Goal: Navigation & Orientation: Find specific page/section

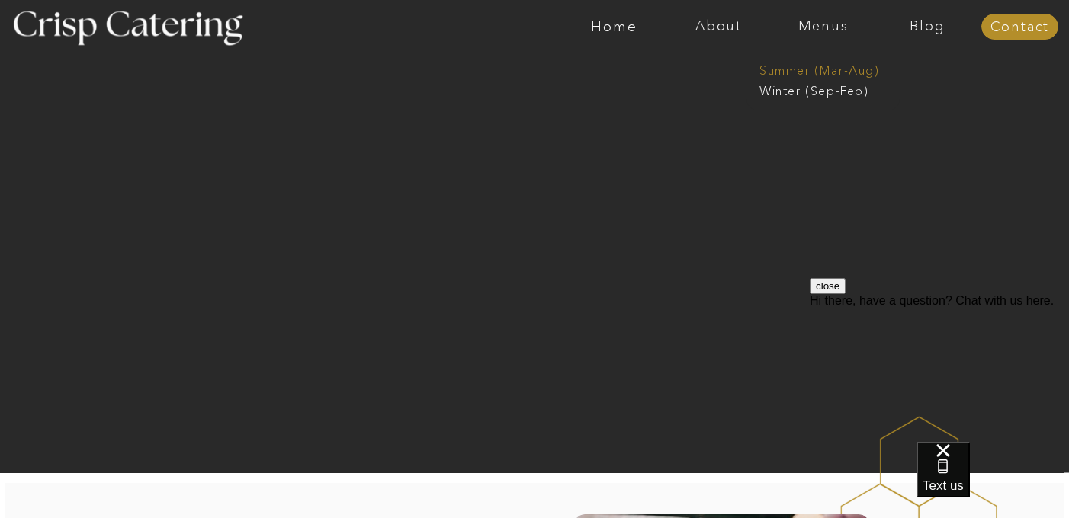
click at [777, 75] on nav "Summer (Mar-Aug)" at bounding box center [827, 69] width 136 height 14
click at [820, 21] on nav "Menus" at bounding box center [823, 26] width 104 height 15
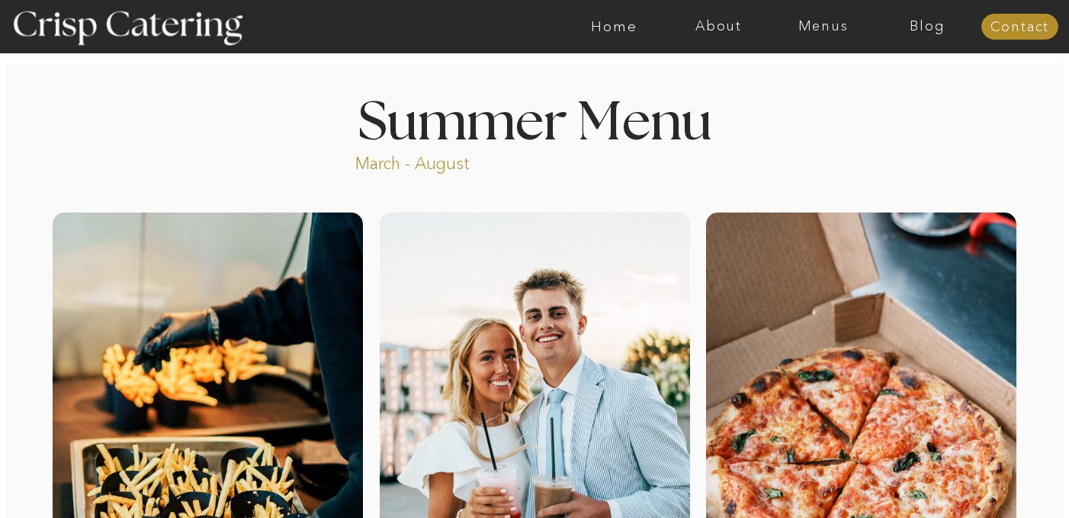
click at [819, 30] on nav "Menus" at bounding box center [823, 26] width 104 height 15
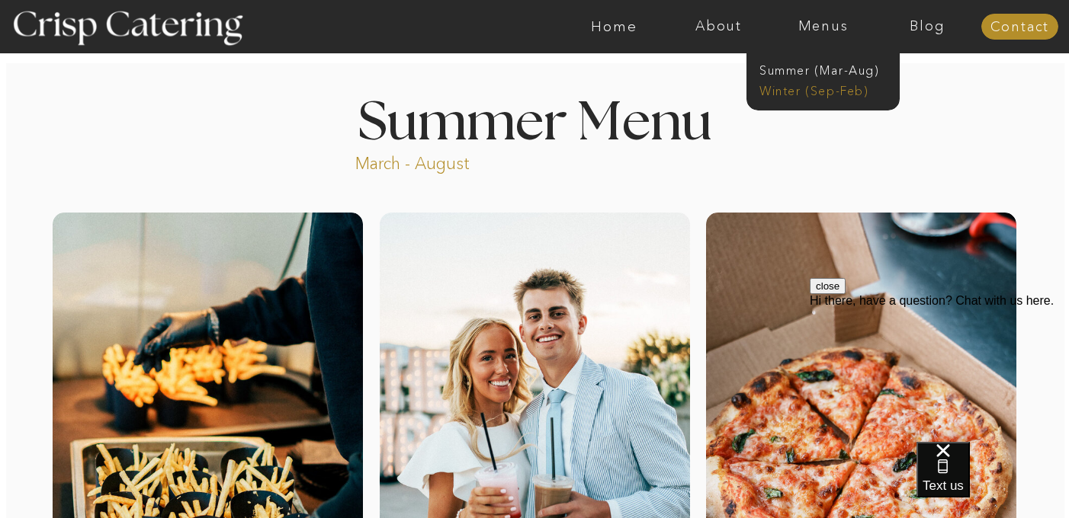
click at [815, 93] on nav "Winter (Sep-Feb)" at bounding box center [821, 89] width 125 height 14
